Goal: Task Accomplishment & Management: Manage account settings

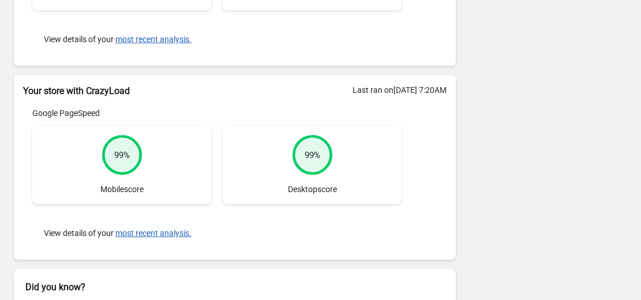
scroll to position [260, 0]
click at [155, 232] on button "most recent analysis." at bounding box center [153, 232] width 76 height 9
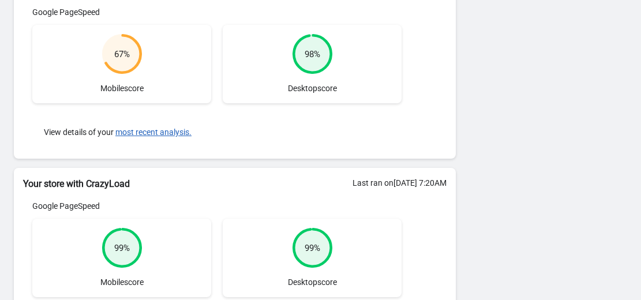
scroll to position [161, 0]
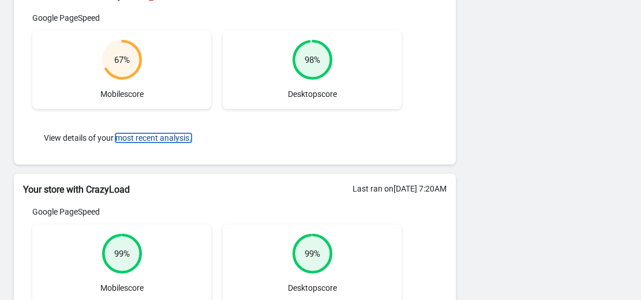
click at [145, 133] on button "most recent analysis." at bounding box center [153, 137] width 76 height 9
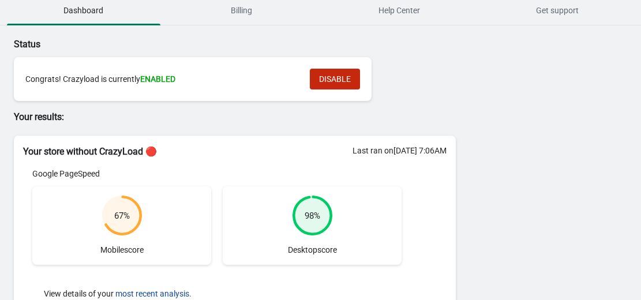
scroll to position [0, 0]
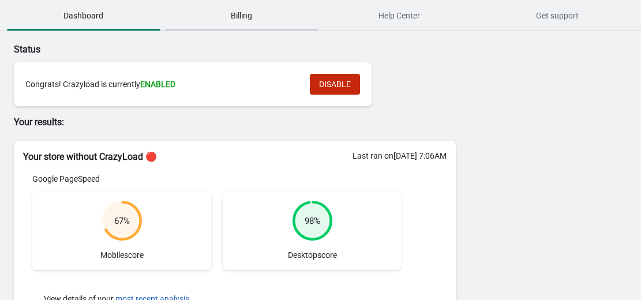
click at [238, 18] on span "Billing" at bounding box center [241, 15] width 153 height 21
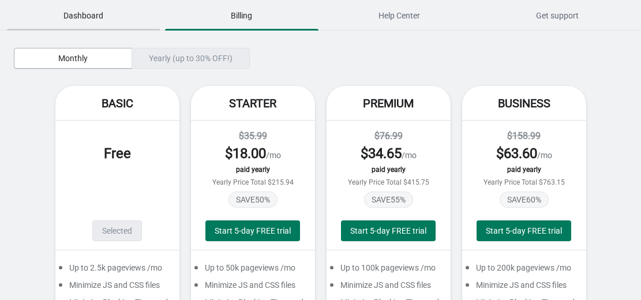
click at [97, 20] on span "Dashboard" at bounding box center [83, 15] width 153 height 21
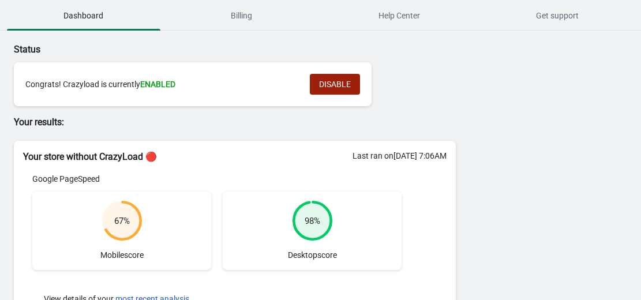
click at [330, 84] on span "DISABLE" at bounding box center [335, 84] width 32 height 9
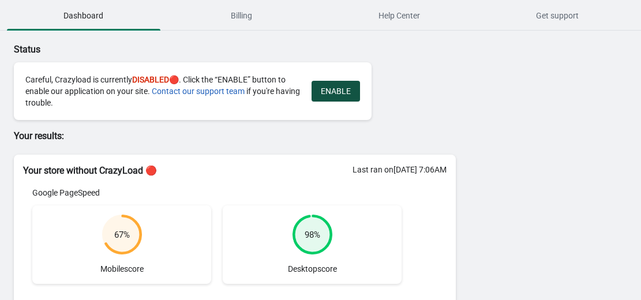
click at [332, 89] on span "ENABLE" at bounding box center [336, 91] width 30 height 9
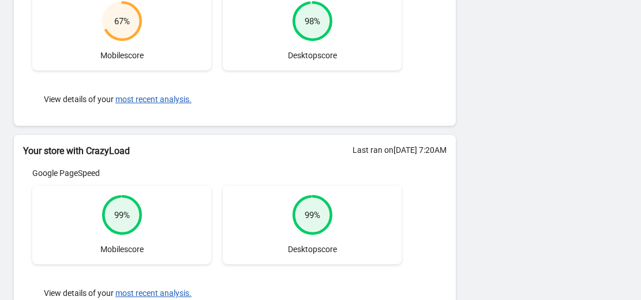
scroll to position [316, 0]
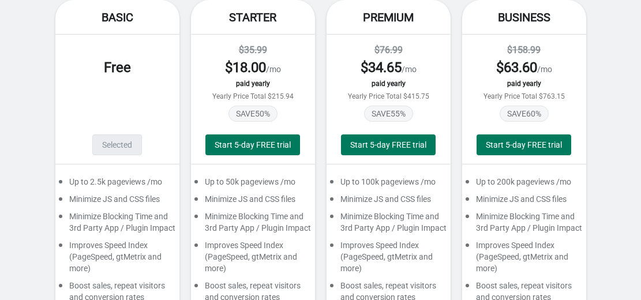
scroll to position [85, 0]
